Goal: Task Accomplishment & Management: Use online tool/utility

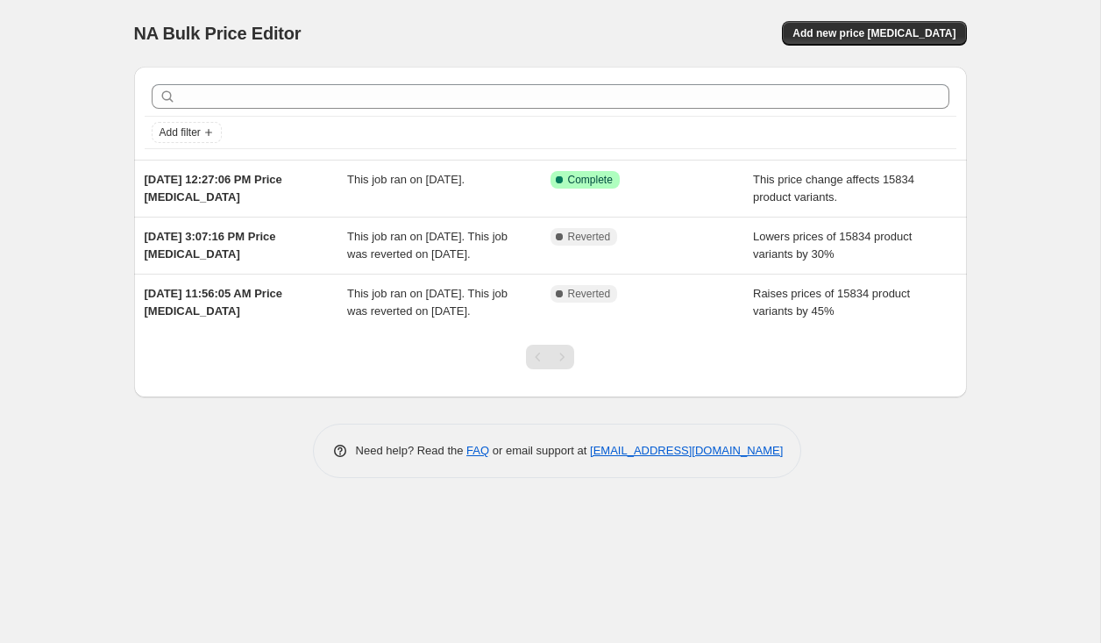
click at [807, 438] on div "Add filter [DATE] 12:27:06 PM Price [MEDICAL_DATA] This job ran on [DATE]. Succ…" at bounding box center [550, 265] width 833 height 425
click at [759, 77] on div at bounding box center [551, 96] width 812 height 39
click at [803, 23] on div "Add new price [MEDICAL_DATA]" at bounding box center [758, 33] width 418 height 25
click at [227, 33] on span "NA Bulk Price Editor" at bounding box center [217, 33] width 167 height 19
